Goal: Task Accomplishment & Management: Manage account settings

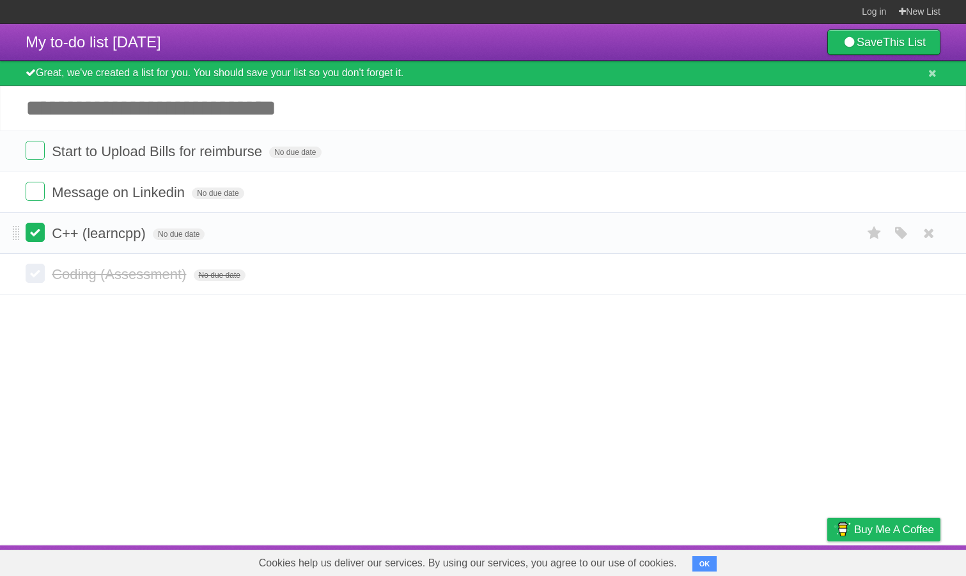
click at [39, 239] on label at bounding box center [35, 232] width 19 height 19
click at [35, 184] on li "Message on Linkedin No due date White Red Blue Green Purple Orange" at bounding box center [483, 192] width 966 height 42
click at [35, 198] on label at bounding box center [35, 191] width 19 height 19
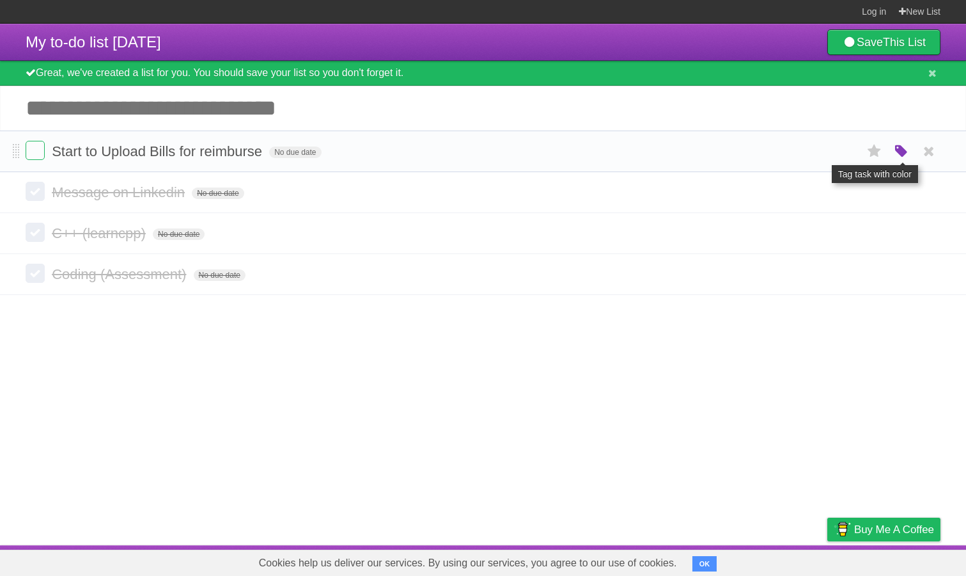
click at [902, 156] on icon "button" at bounding box center [902, 151] width 18 height 17
click at [822, 157] on div "White Red Blue Green Purple Orange" at bounding box center [817, 152] width 128 height 17
click at [828, 157] on label "Purple" at bounding box center [829, 151] width 14 height 14
click at [814, 157] on label "Green" at bounding box center [812, 151] width 14 height 14
click at [764, 154] on label "White" at bounding box center [760, 151] width 14 height 14
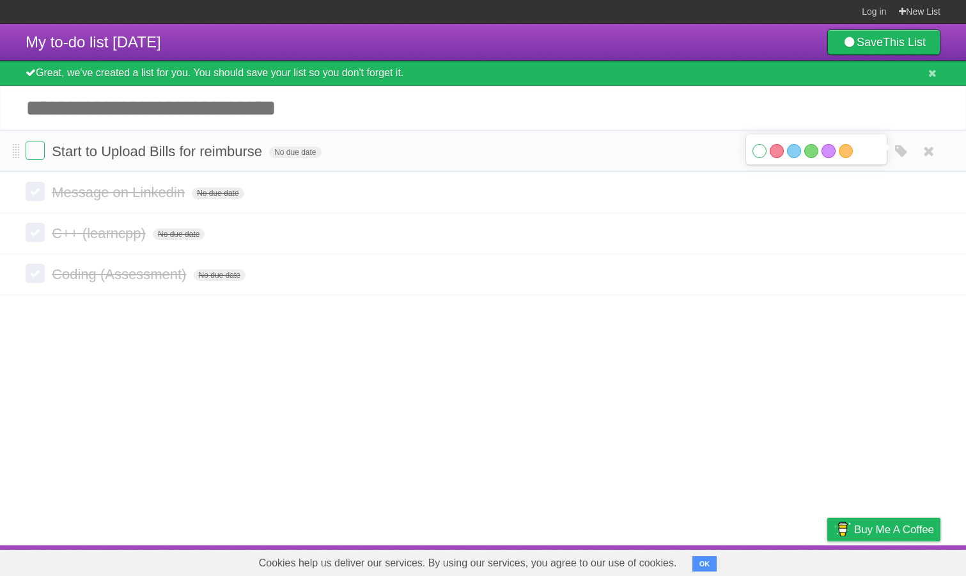
click at [758, 157] on label "White" at bounding box center [760, 151] width 14 height 14
click at [907, 99] on input "Add another task" at bounding box center [483, 108] width 966 height 45
